Goal: Task Accomplishment & Management: Manage account settings

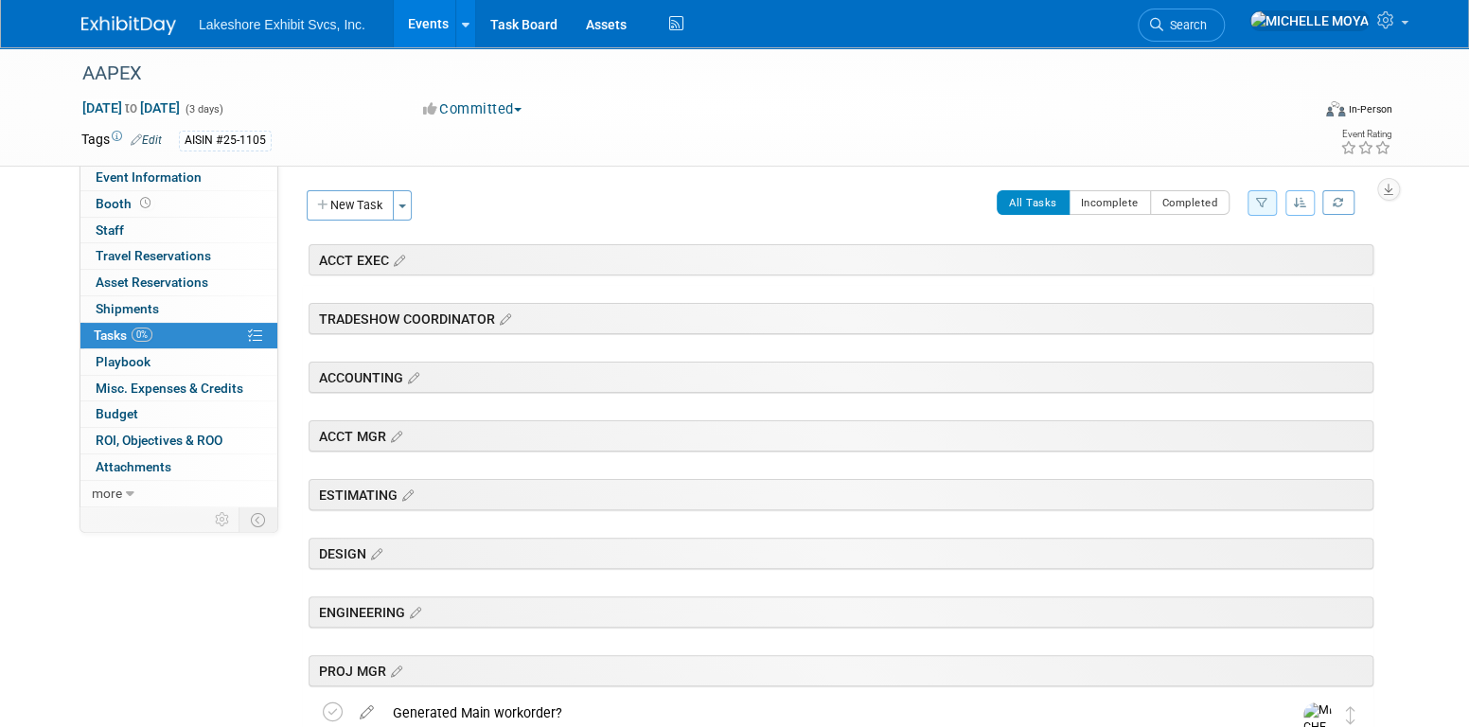
click at [440, 20] on link "Events" at bounding box center [428, 23] width 69 height 47
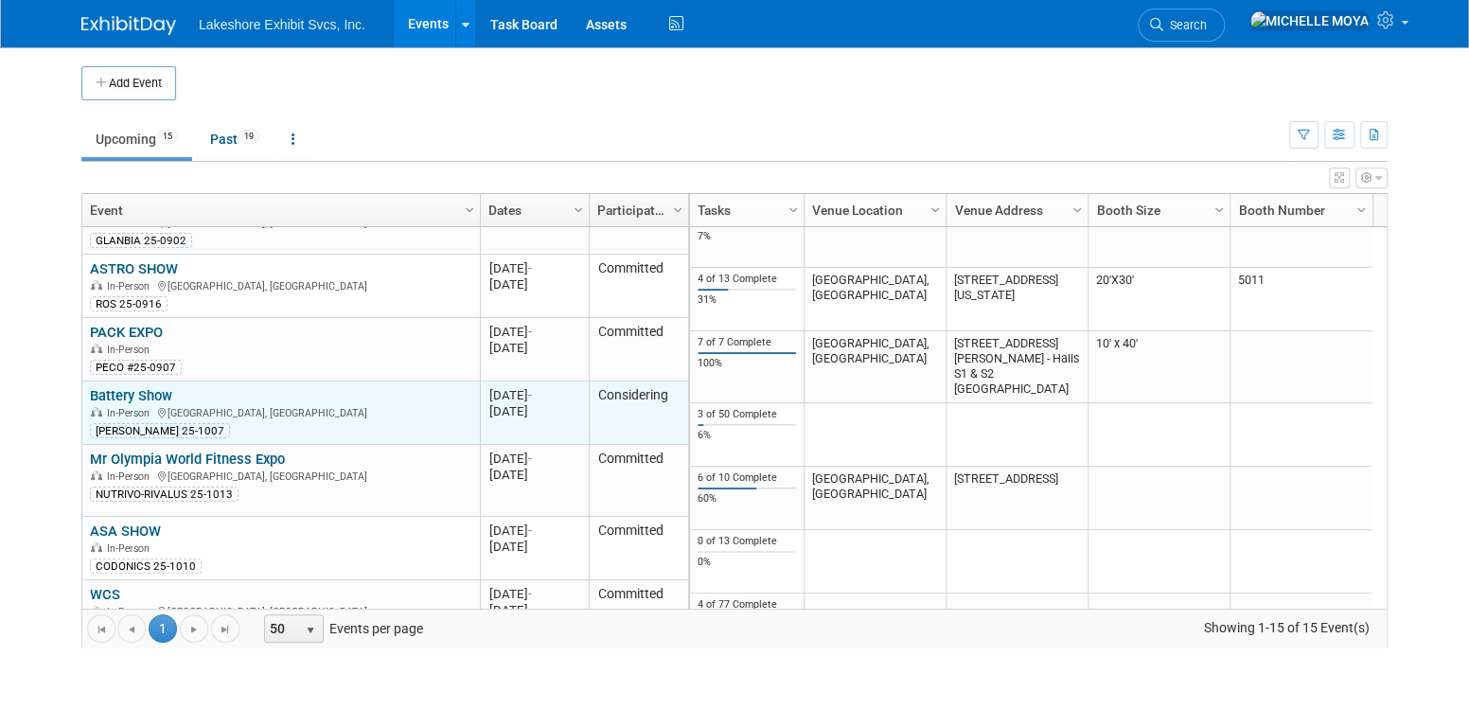
scroll to position [340, 0]
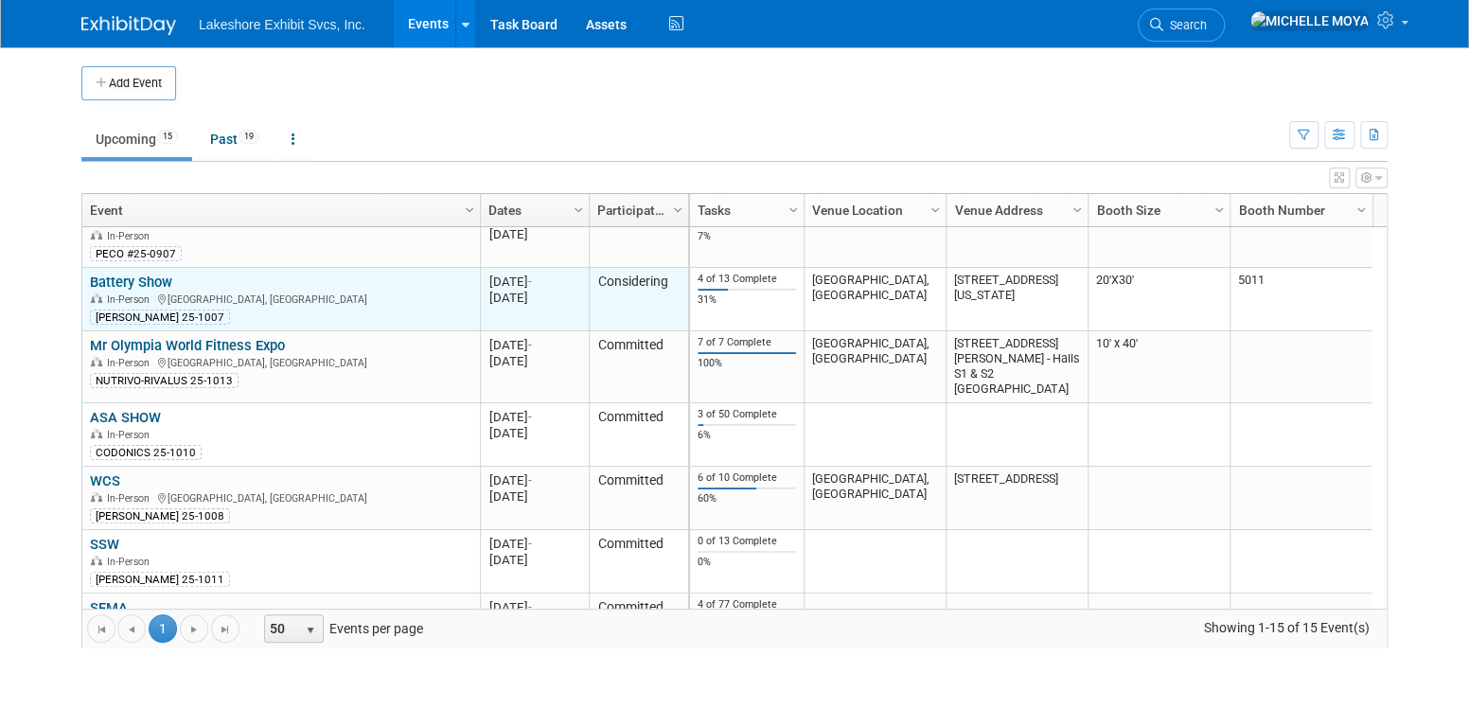
click at [151, 286] on link "Battery Show" at bounding box center [131, 282] width 82 height 17
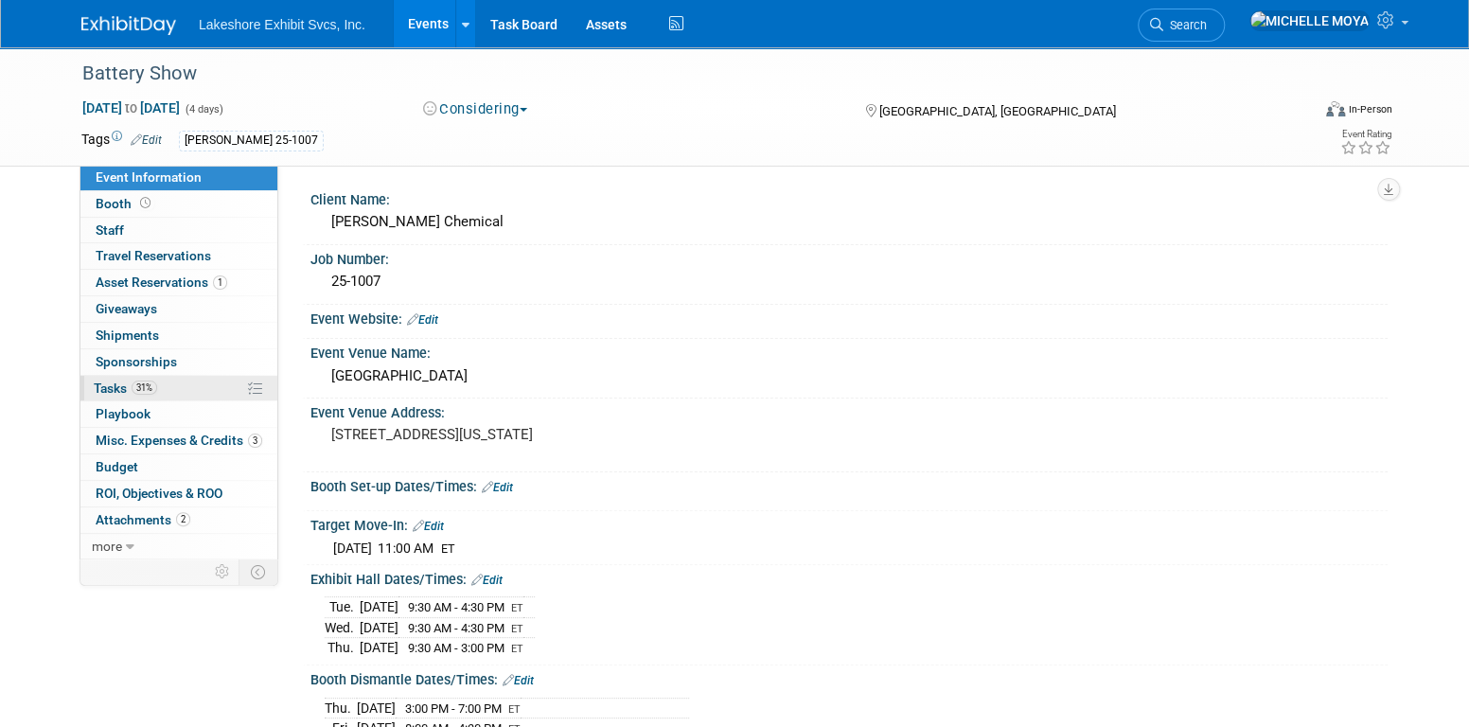
click at [112, 386] on span "Tasks 31%" at bounding box center [125, 388] width 63 height 15
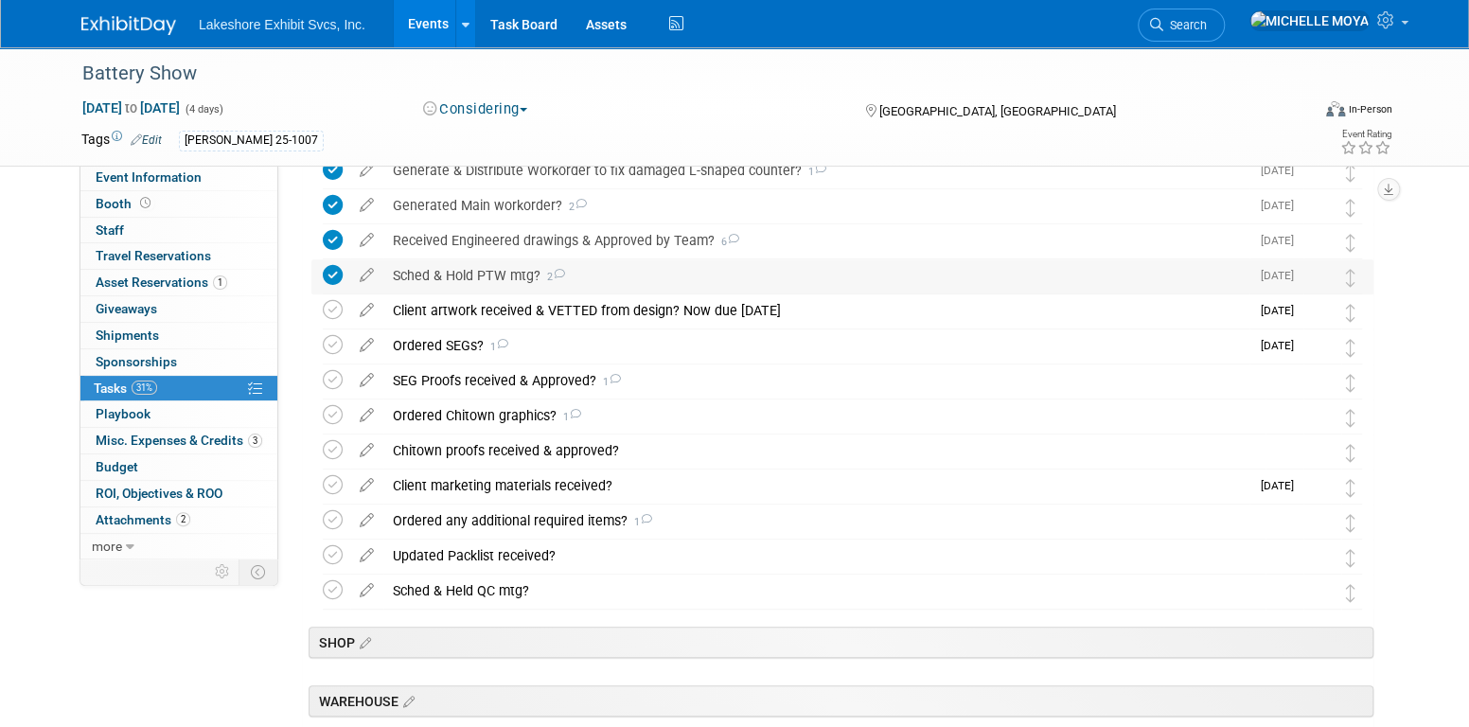
scroll to position [473, 0]
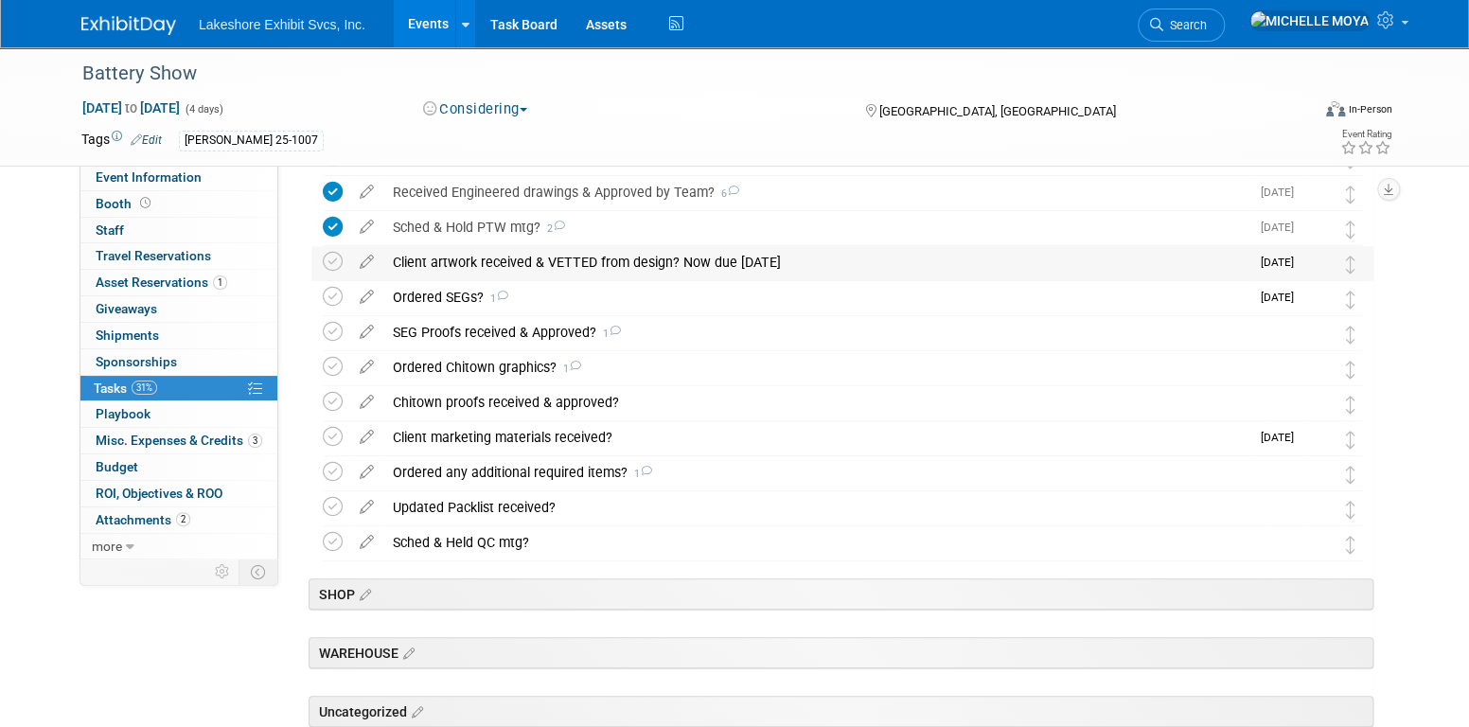
click at [466, 264] on div "Client artwork received & VETTED from design? Now due [DATE]" at bounding box center [816, 262] width 866 height 32
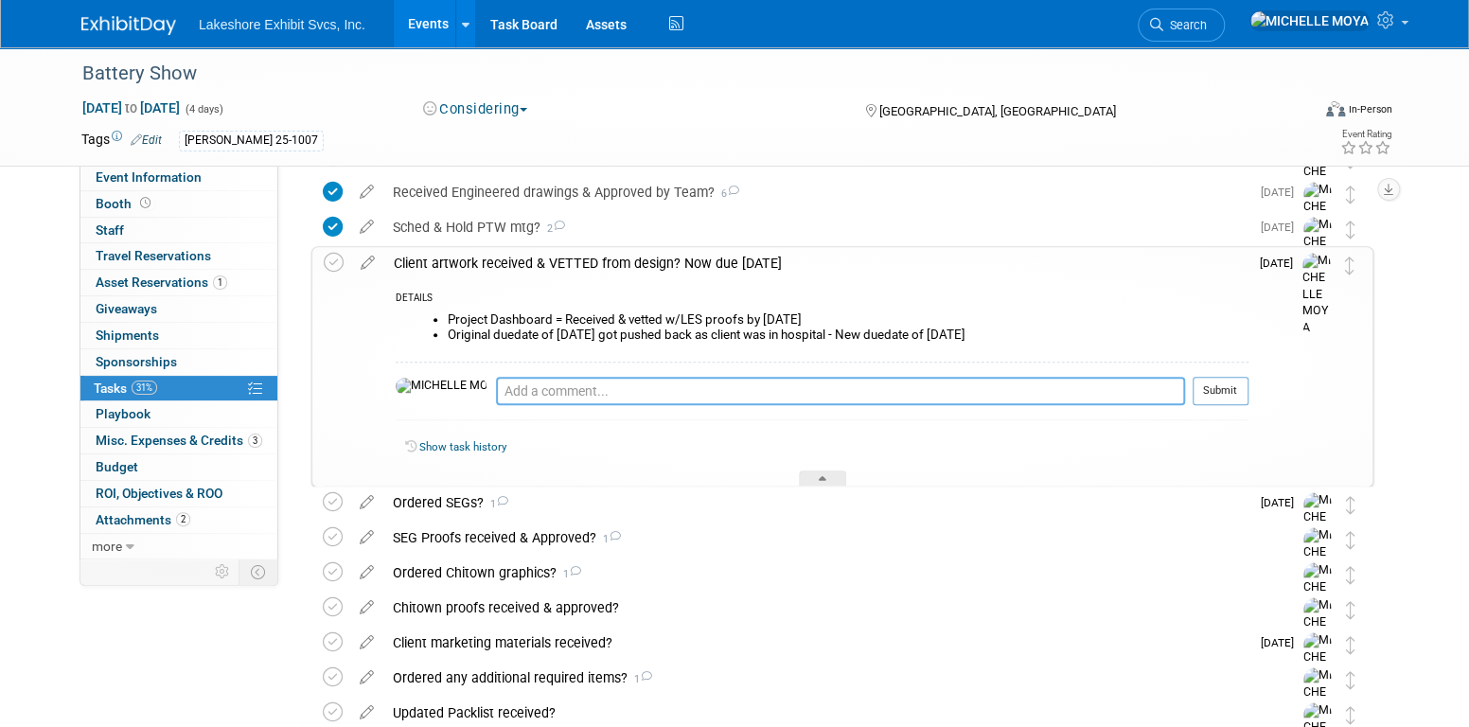
drag, startPoint x: 510, startPoint y: 389, endPoint x: 522, endPoint y: 383, distance: 12.7
click at [511, 389] on textarea at bounding box center [840, 391] width 689 height 28
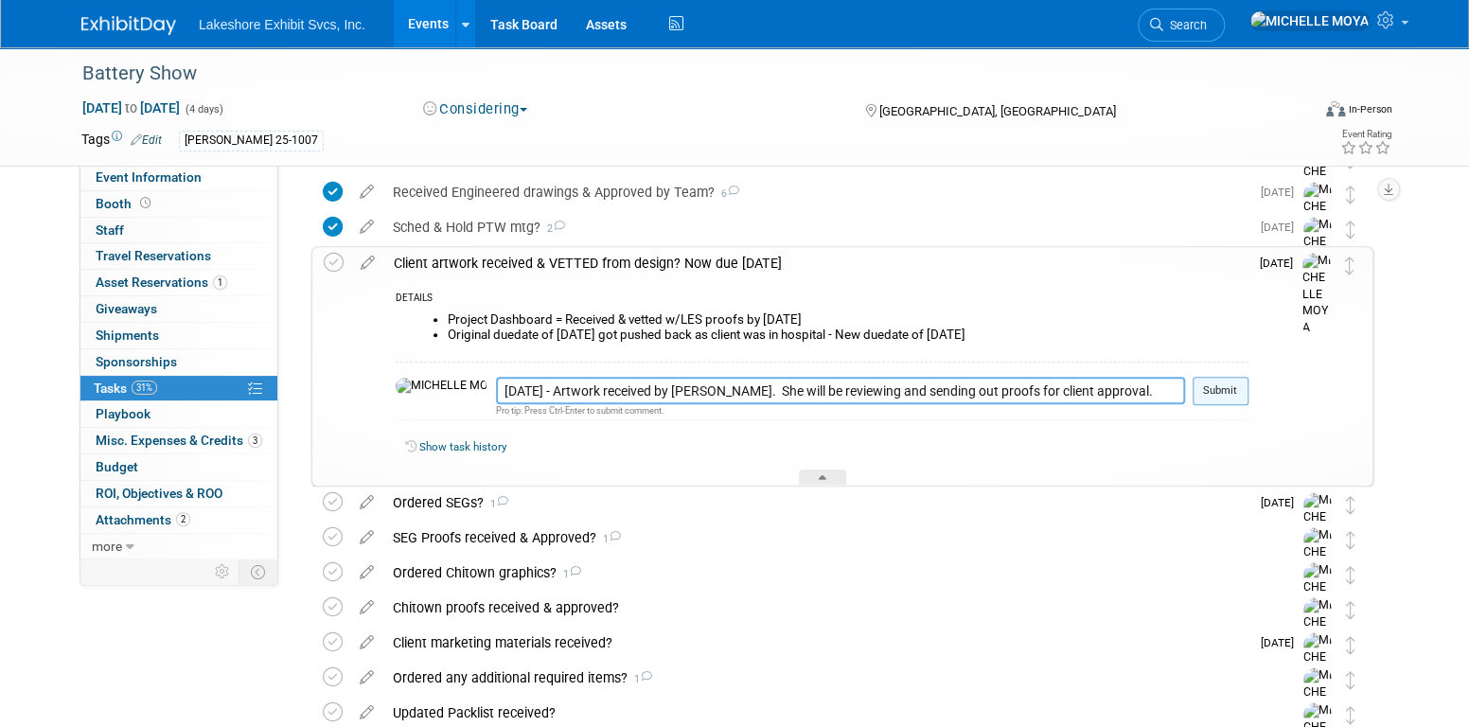
type textarea "8.11.25 - Artwork received by Jill. She will be reviewing and sending out proof…"
click at [1231, 388] on button "Submit" at bounding box center [1221, 391] width 56 height 28
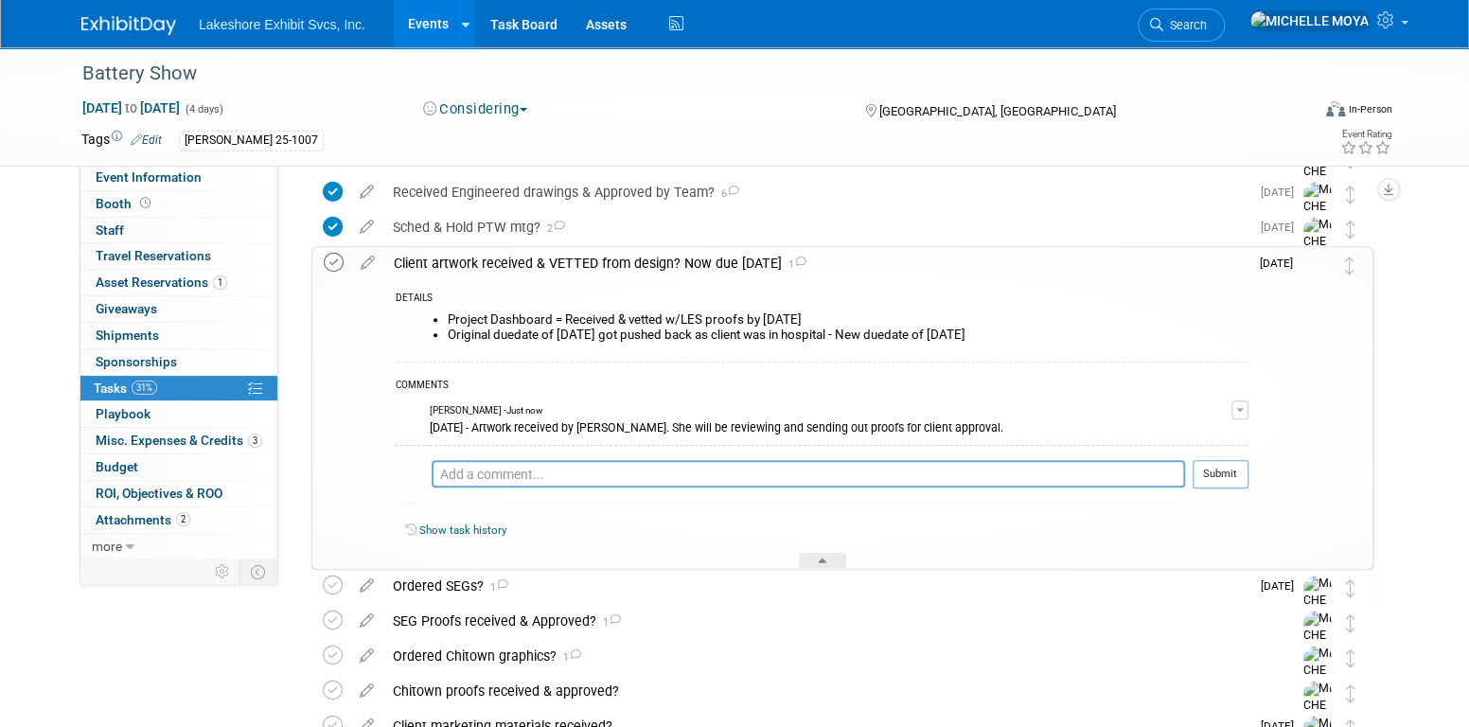
click at [331, 261] on icon at bounding box center [334, 263] width 20 height 20
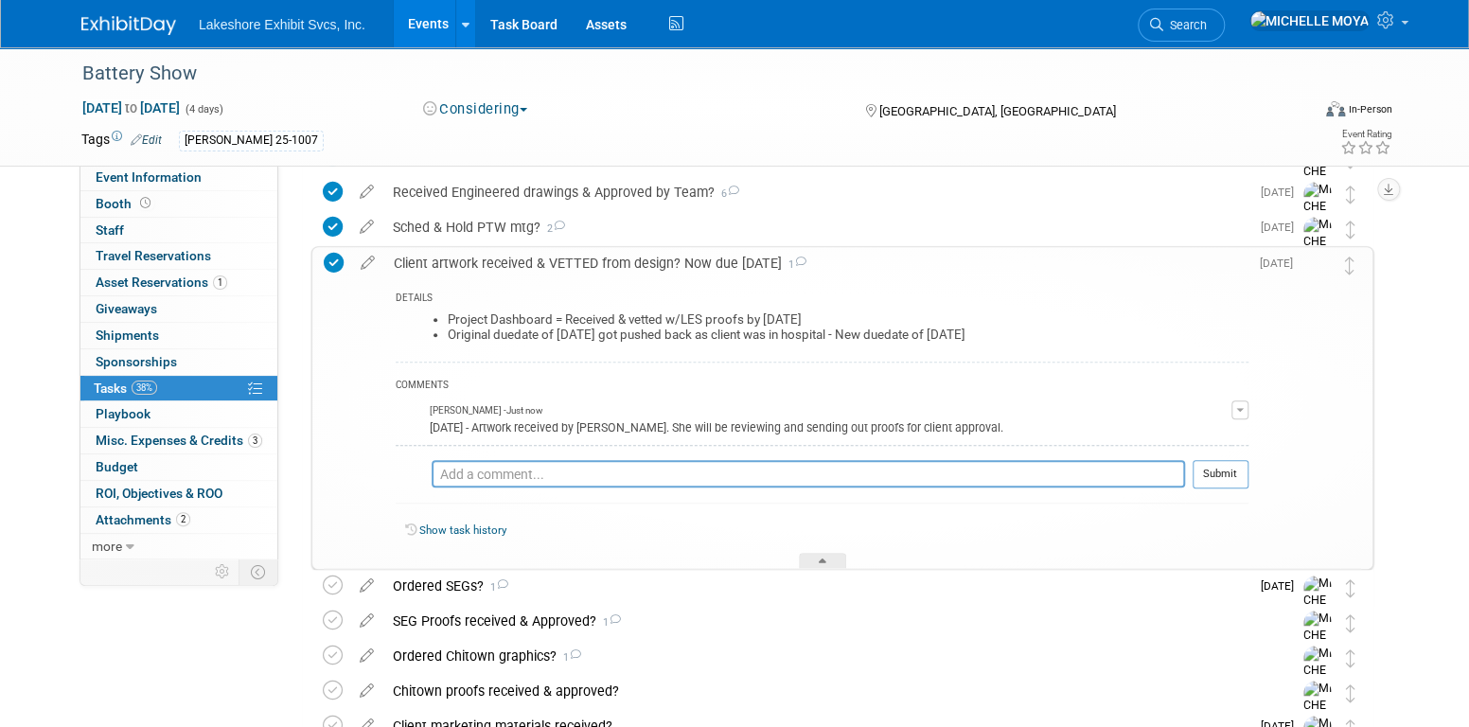
click at [587, 265] on div "Client artwork received & VETTED from design? Now due Fri. 08/15/25 1" at bounding box center [816, 263] width 864 height 32
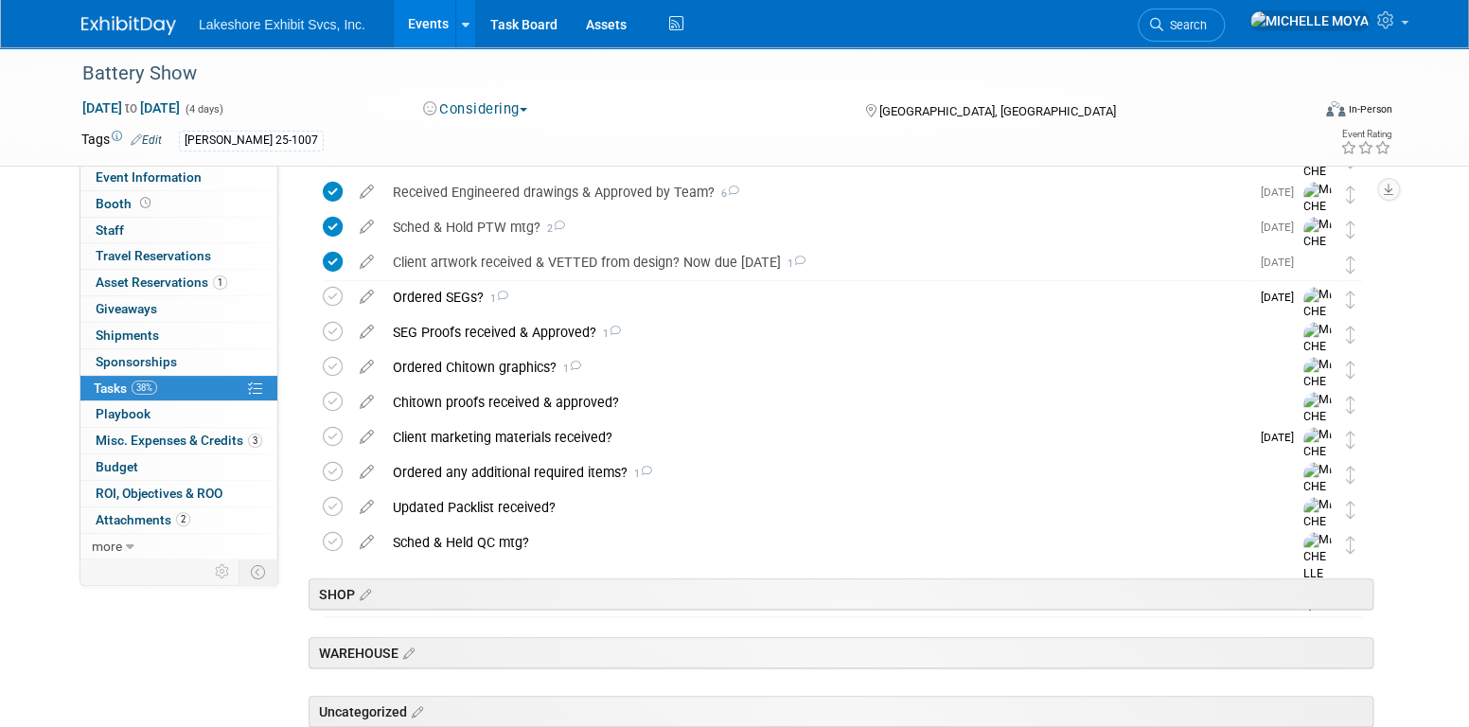
click at [435, 28] on link "Events" at bounding box center [428, 23] width 69 height 47
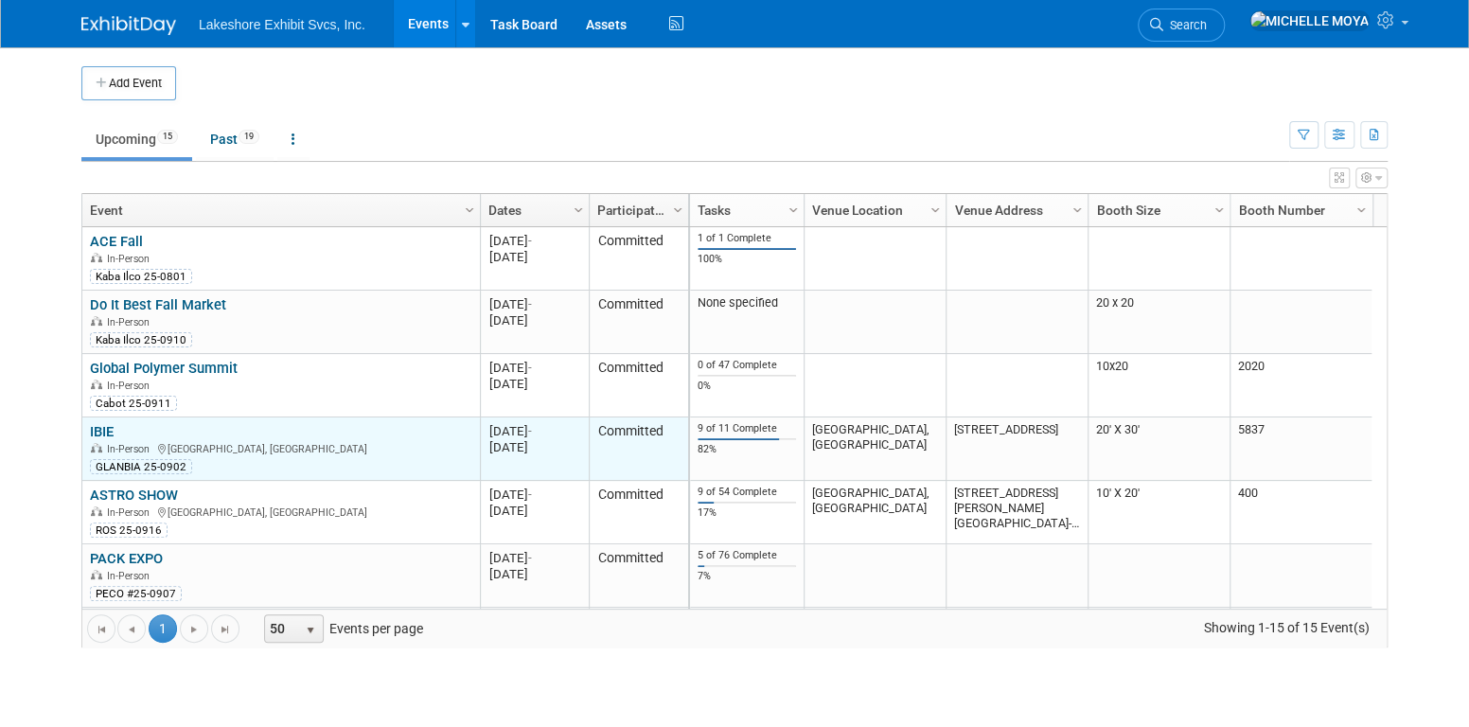
scroll to position [226, 0]
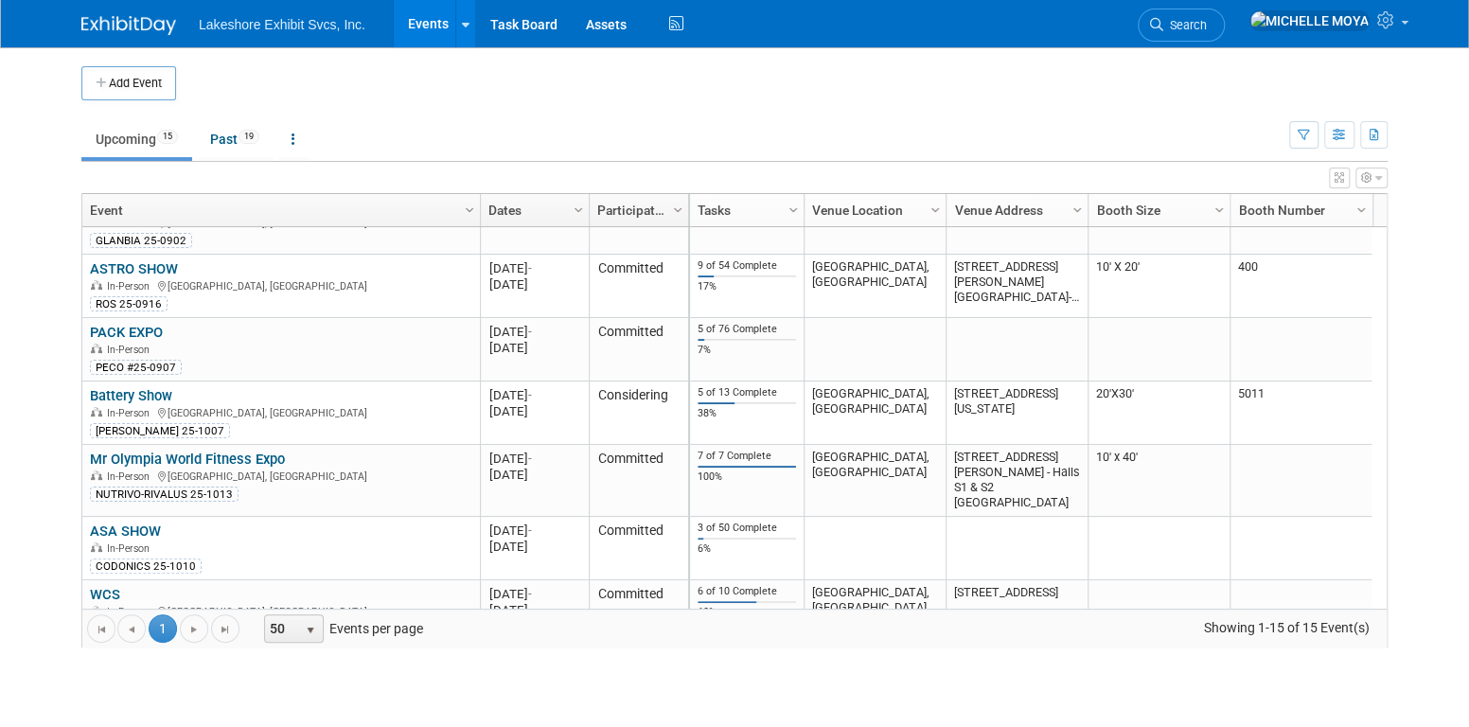
click at [140, 329] on link "PACK EXPO" at bounding box center [126, 332] width 73 height 17
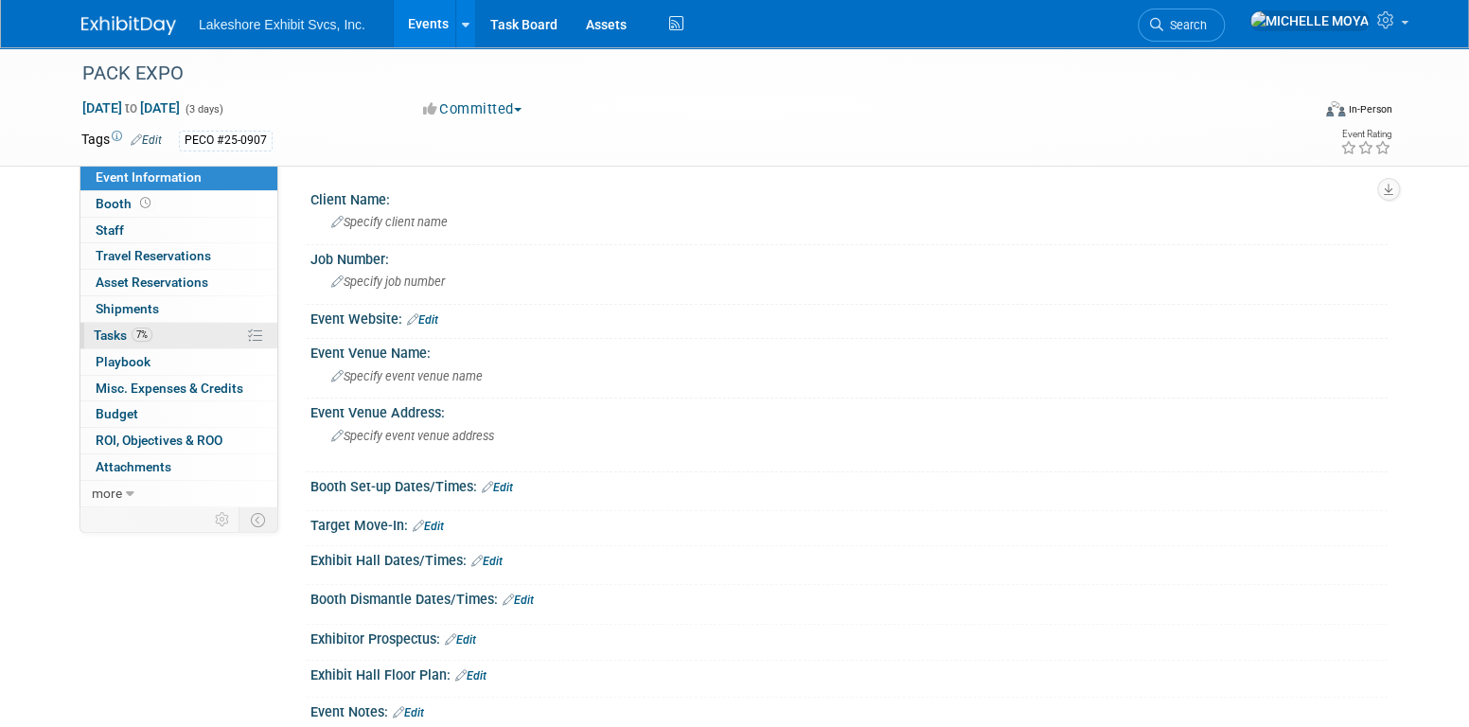
click at [151, 343] on link "7% Tasks 7%" at bounding box center [178, 336] width 197 height 26
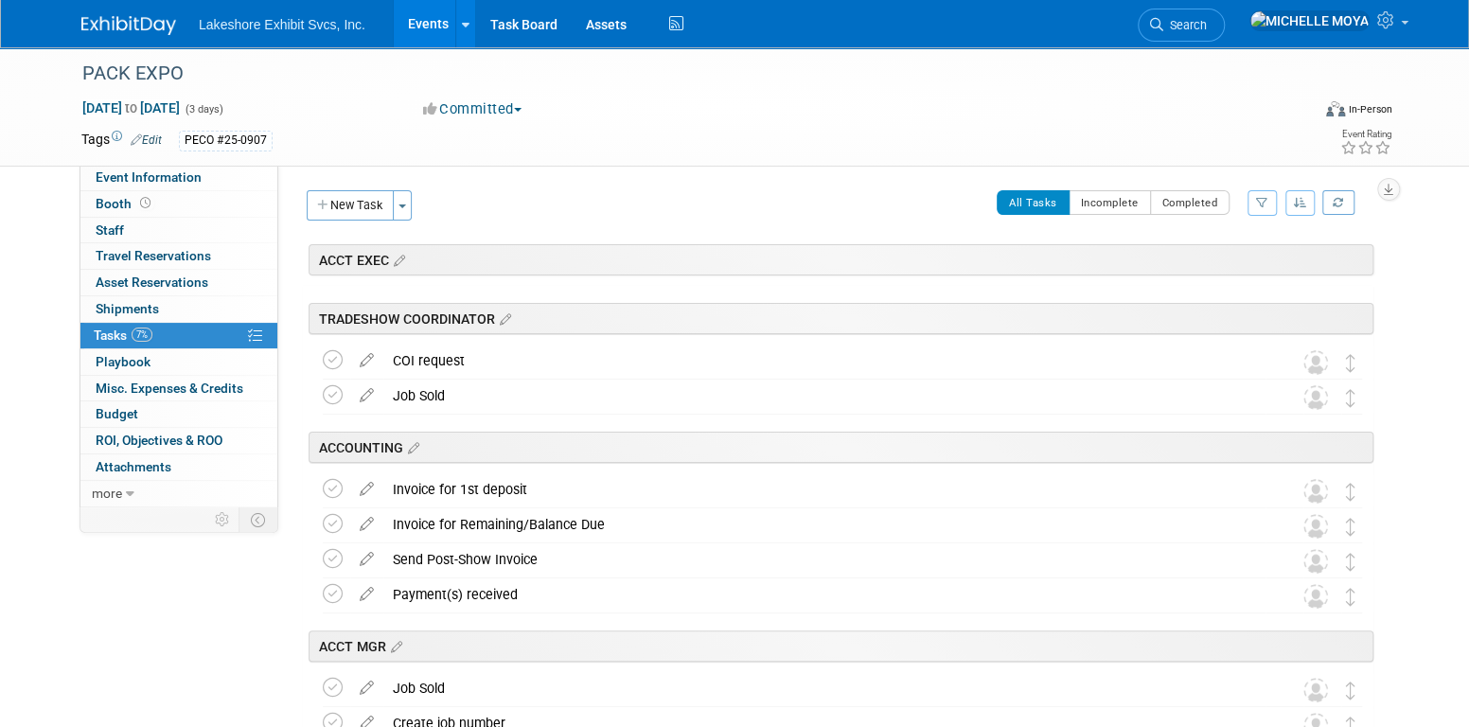
click at [1262, 203] on icon "button" at bounding box center [1262, 202] width 12 height 11
click at [1227, 265] on select "-- Select Assignee -- All unassigned tasks Assigned to me [PERSON_NAME] [PERSON…" at bounding box center [1184, 263] width 156 height 27
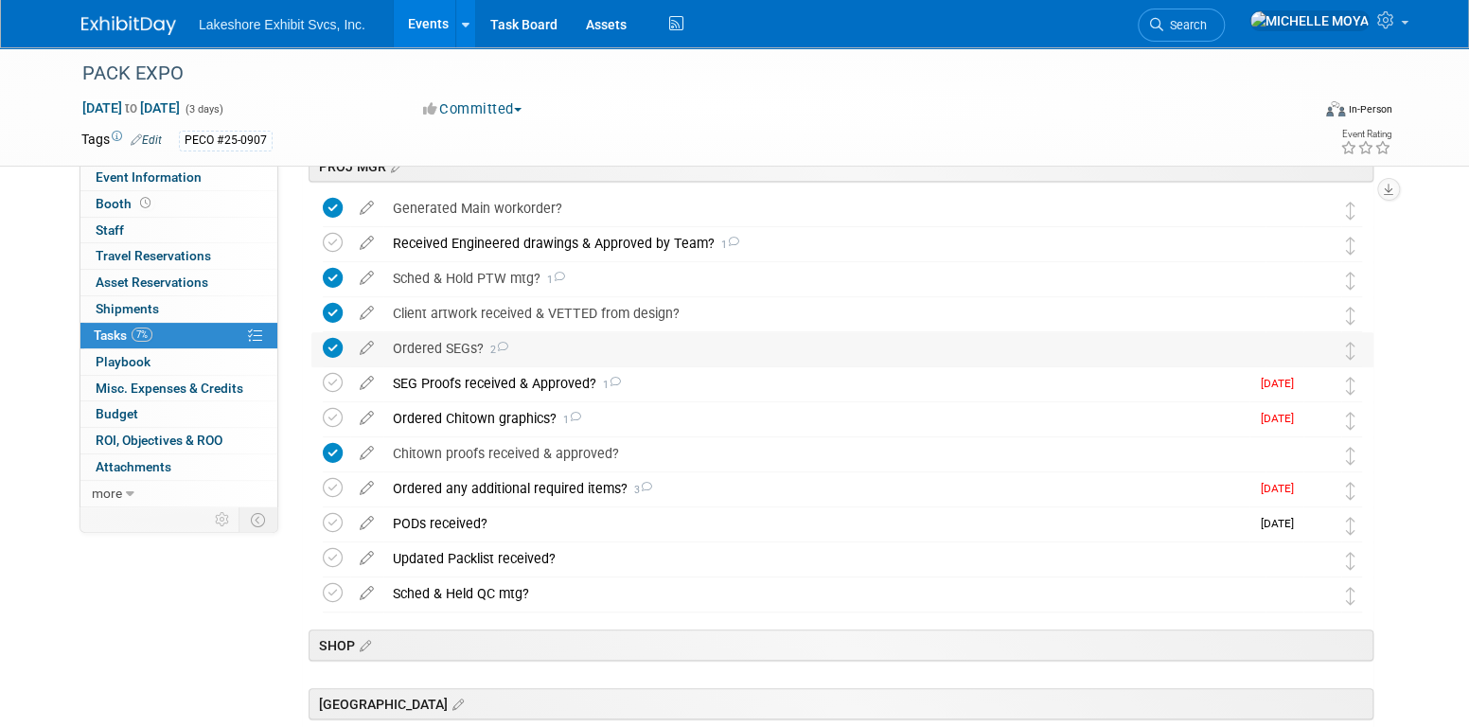
scroll to position [379, 0]
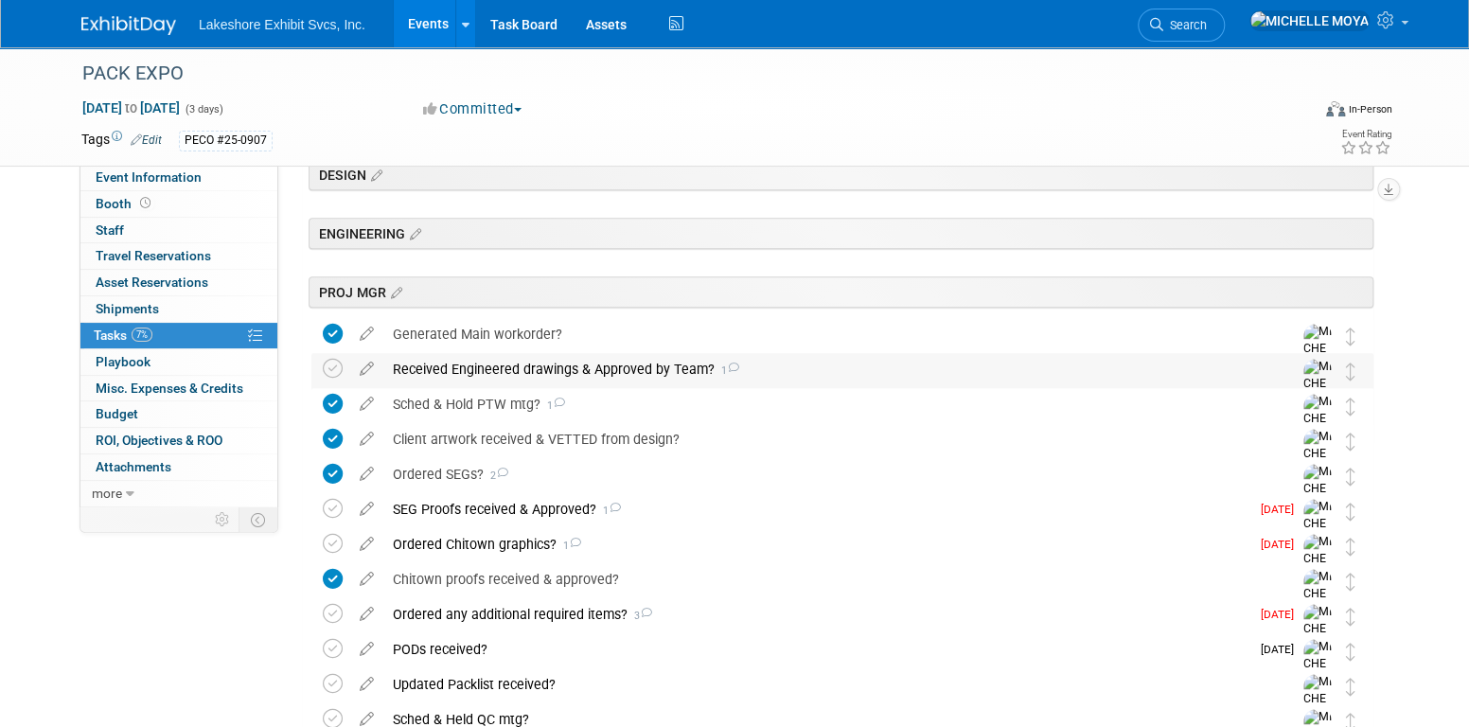
click at [654, 377] on div "Received Engineered drawings & Approved by Team? 1" at bounding box center [824, 369] width 882 height 32
